Goal: Task Accomplishment & Management: Manage account settings

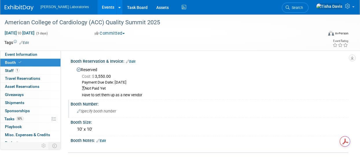
click at [87, 113] on span "Specify booth number" at bounding box center [96, 111] width 39 height 4
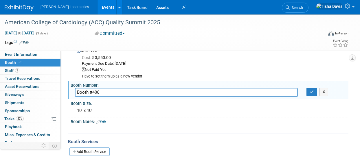
scroll to position [22, 0]
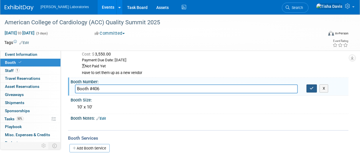
type input "Booth #406"
click at [315, 87] on button "button" at bounding box center [312, 89] width 10 height 8
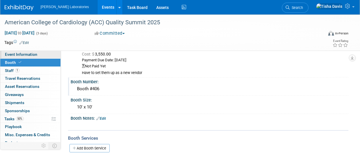
click at [45, 54] on link "Event Information" at bounding box center [30, 55] width 60 height 8
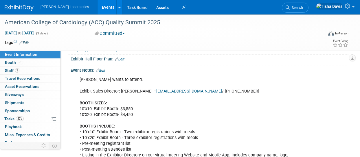
scroll to position [124, 0]
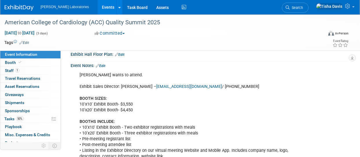
click at [104, 65] on link "Edit" at bounding box center [101, 66] width 10 height 4
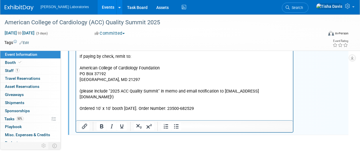
scroll to position [264, 0]
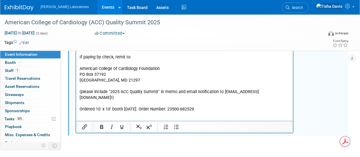
click at [223, 103] on p "[PERSON_NAME] wants to attend. Exhibit Sales Director: [PERSON_NAME] – [EMAIL_A…" at bounding box center [185, 23] width 210 height 180
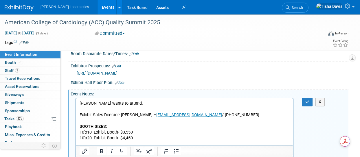
scroll to position [91, 0]
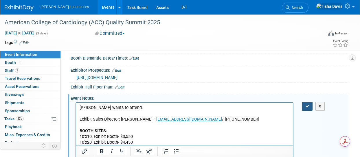
click at [307, 104] on icon "button" at bounding box center [307, 106] width 4 height 4
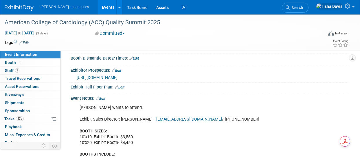
click at [98, 5] on link "Events" at bounding box center [108, 7] width 21 height 14
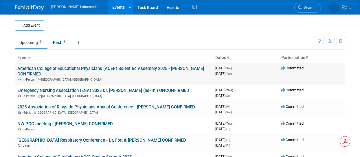
click at [93, 67] on link "American College of Educational Physicians (ACEP) Scientific Assembly 2025 - [P…" at bounding box center [110, 71] width 187 height 11
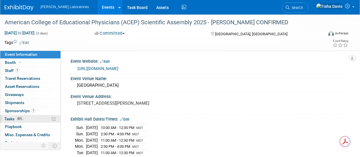
click at [11, 117] on span "Tasks 83%" at bounding box center [13, 119] width 19 height 5
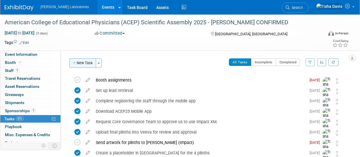
click at [82, 61] on button "New Task" at bounding box center [82, 62] width 27 height 9
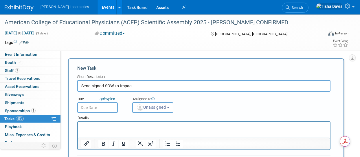
type input "Send signed SOW to Impact"
click at [98, 109] on input "text" at bounding box center [97, 107] width 41 height 10
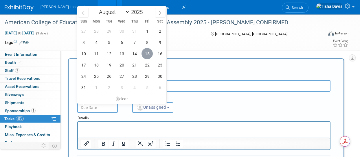
click at [149, 53] on span "15" at bounding box center [147, 53] width 11 height 11
type input "Aug 15, 2025"
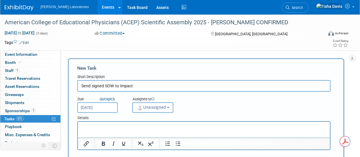
click at [166, 108] on span "Unassigned" at bounding box center [151, 107] width 30 height 5
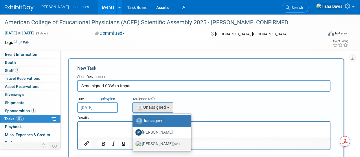
click at [155, 143] on label "Tisha Davis (me)" at bounding box center [160, 144] width 50 height 9
click at [133, 143] on input "Tisha Davis (me)" at bounding box center [132, 144] width 4 height 4
select select "2770856e-d6b1-4121-bfe1-202d7e478624"
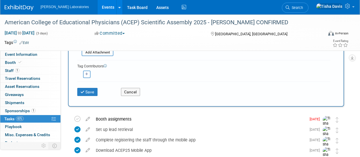
scroll to position [120, 0]
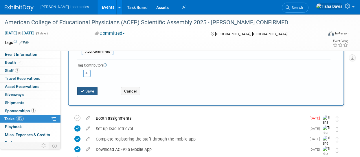
click at [95, 90] on button "Save" at bounding box center [87, 91] width 20 height 8
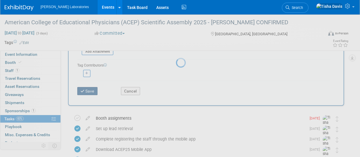
scroll to position [24, 0]
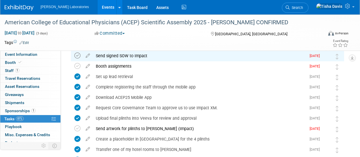
click at [76, 54] on icon at bounding box center [77, 56] width 6 height 6
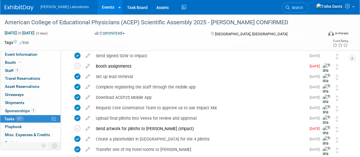
scroll to position [0, 0]
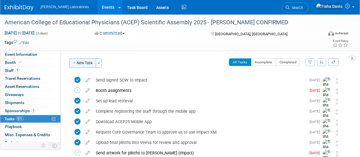
click at [82, 60] on button "New Task" at bounding box center [82, 62] width 27 height 9
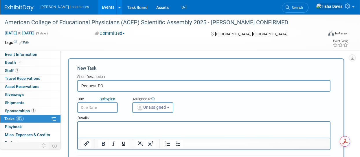
type input "Request PO"
click at [100, 110] on input "text" at bounding box center [97, 107] width 41 height 10
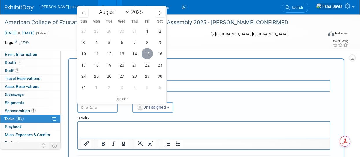
click at [149, 53] on span "15" at bounding box center [147, 53] width 11 height 11
type input "Aug 15, 2025"
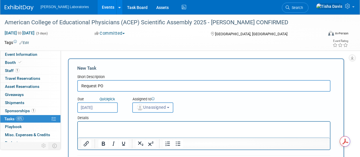
click at [167, 110] on button "Unassigned" at bounding box center [152, 107] width 41 height 10
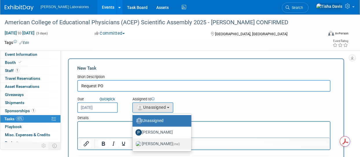
click at [151, 145] on label "Tisha Davis (me)" at bounding box center [160, 144] width 50 height 9
click at [133, 145] on input "Tisha Davis (me)" at bounding box center [132, 144] width 4 height 4
select select "2770856e-d6b1-4121-bfe1-202d7e478624"
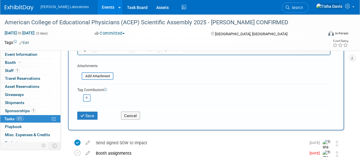
scroll to position [97, 0]
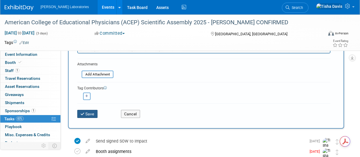
click at [91, 112] on button "Save" at bounding box center [87, 114] width 20 height 8
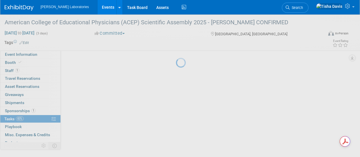
scroll to position [24, 0]
